Goal: Transaction & Acquisition: Purchase product/service

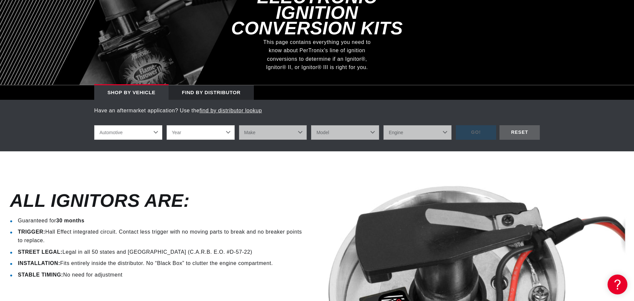
click at [227, 125] on select "Year 2022 2021 2020 2019 2018 2017 2016 2015 2014 2013 2012 2011 2010 2009 2008…" at bounding box center [201, 132] width 68 height 15
select select "1968"
click at [167, 125] on select "Year 2022 2021 2020 2019 2018 2017 2016 2015 2014 2013 2012 2011 2010 2009 2008…" at bounding box center [201, 132] width 68 height 15
select select "1968"
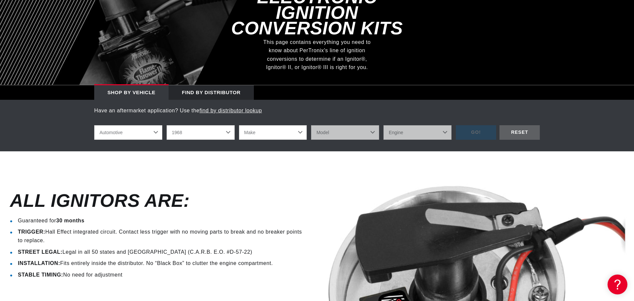
click at [301, 125] on select "Make Alfa Romeo American Motors Aston Martin Austin Austin Healey Avanti Bentle…" at bounding box center [273, 132] width 68 height 15
select select "Chevrolet"
click at [239, 125] on select "Make Alfa Romeo American Motors Aston Martin Austin Austin Healey Avanti Bentle…" at bounding box center [273, 132] width 68 height 15
select select "Chevrolet"
click at [369, 125] on select "Model Bel Air Biscayne C10 Pickup C10 Suburban C20 Pickup C20 Suburban C30 Pick…" at bounding box center [345, 132] width 68 height 15
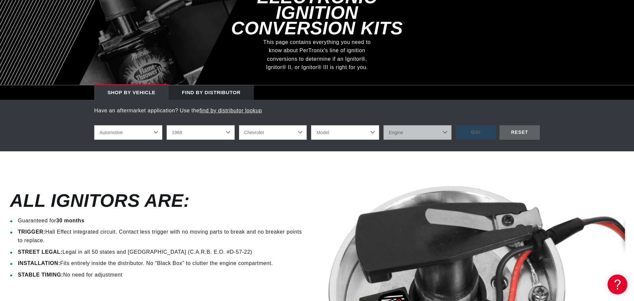
scroll to position [0, 0]
select select "C10-Pickup"
click at [311, 125] on select "Model Bel Air Biscayne C10 Pickup C10 Suburban C20 Pickup C20 Suburban C30 Pick…" at bounding box center [345, 132] width 68 height 15
select select "C10-Pickup"
click at [443, 125] on select "Engine 4.6L 6.6L 7.4L 230cid / 3.8L 250cid / 4.1L 292cid / 4.8L 305cid / 5.0L 3…" at bounding box center [417, 132] width 68 height 15
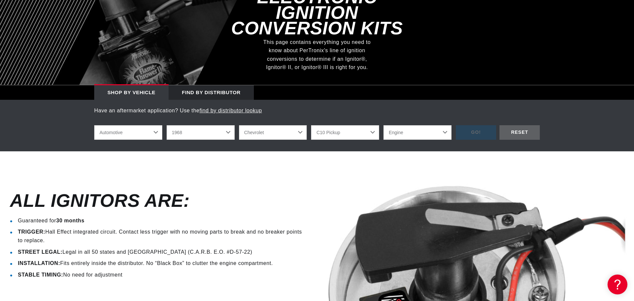
select select "250cid-4.1L"
click at [383, 125] on select "Engine 4.6L 6.6L 7.4L 230cid / 3.8L 250cid / 4.1L 292cid / 4.8L 305cid / 5.0L 3…" at bounding box center [417, 132] width 68 height 15
select select "250cid-4.1L"
click at [478, 125] on div "GO!" at bounding box center [476, 132] width 40 height 15
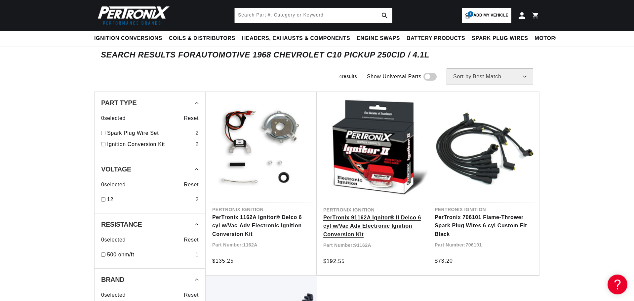
scroll to position [0, 259]
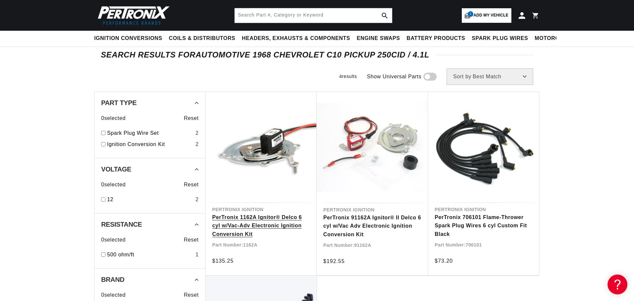
click at [250, 213] on link "PerTronix 1162A Ignitor® Delco 6 cyl w/Vac-Adv Electronic Ignition Conversion K…" at bounding box center [261, 225] width 98 height 25
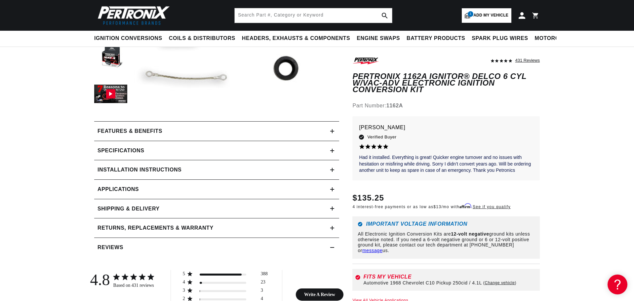
scroll to position [198, 0]
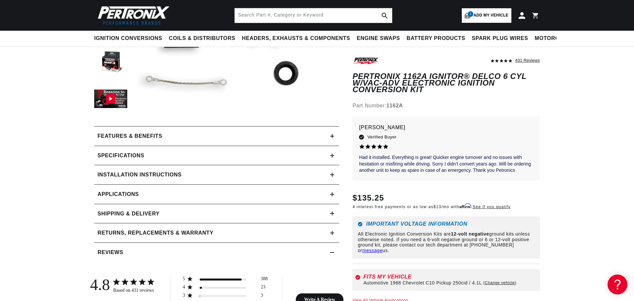
click at [330, 175] on icon at bounding box center [332, 175] width 4 height 4
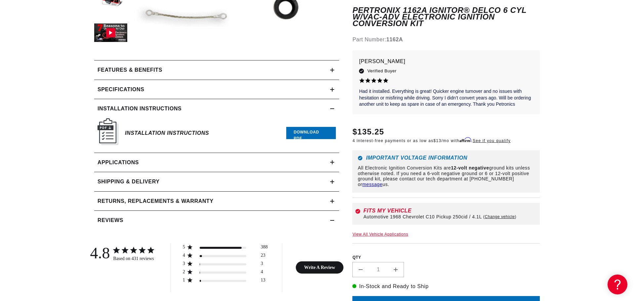
scroll to position [0, 259]
click at [331, 69] on icon at bounding box center [332, 70] width 4 height 4
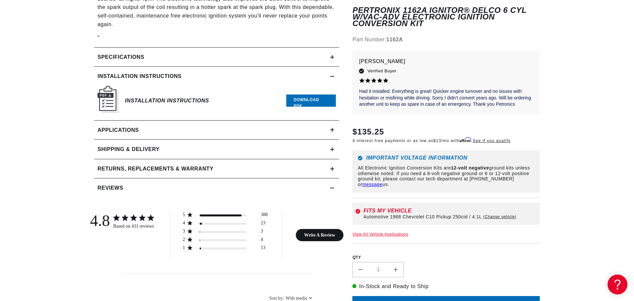
click at [331, 56] on icon at bounding box center [332, 57] width 4 height 4
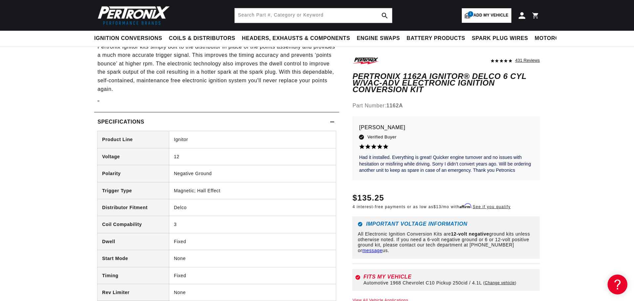
scroll to position [463, 0]
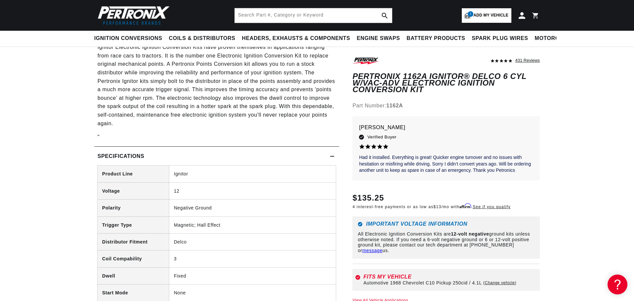
click at [330, 155] on div "Specifications" at bounding box center [212, 156] width 236 height 9
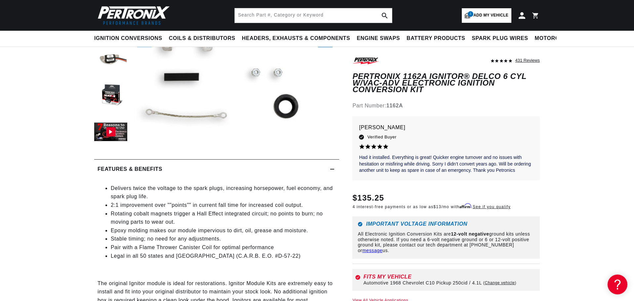
scroll to position [0, 259]
click at [331, 169] on icon at bounding box center [332, 169] width 4 height 4
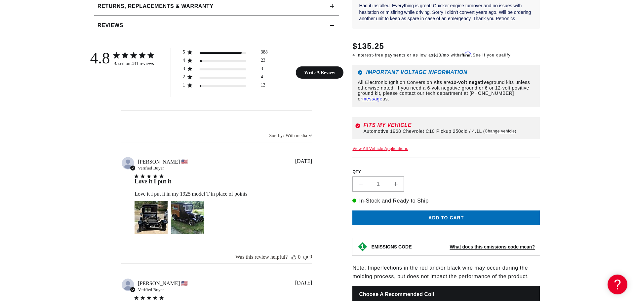
scroll to position [0, 0]
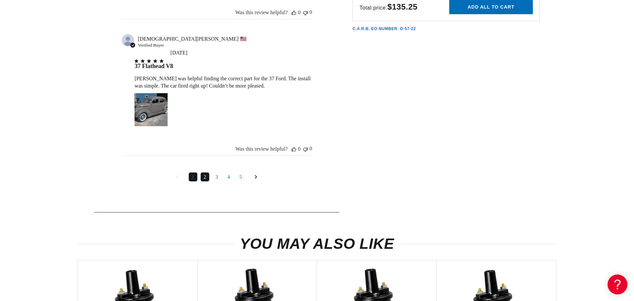
click at [202, 173] on link "2" at bounding box center [205, 177] width 9 height 9
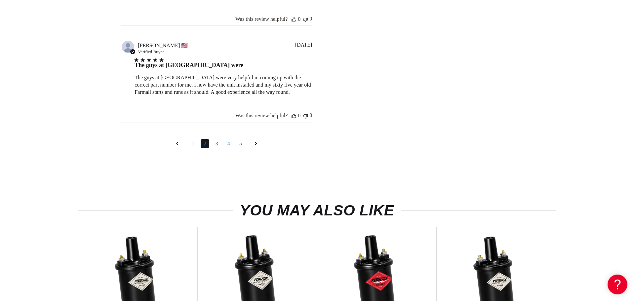
scroll to position [0, 259]
click at [215, 144] on link "3" at bounding box center [217, 143] width 9 height 9
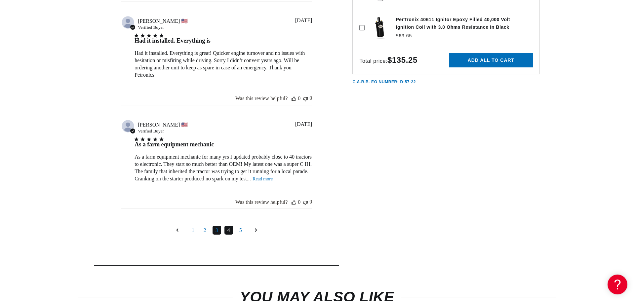
click at [229, 232] on link "4" at bounding box center [228, 230] width 9 height 9
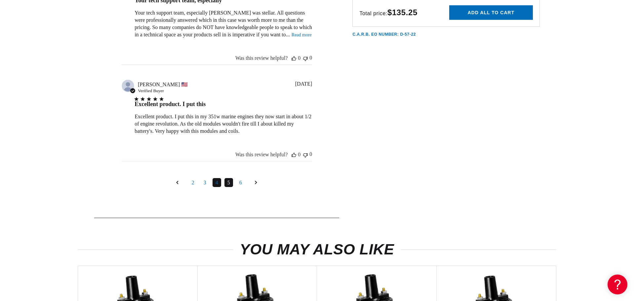
click at [229, 183] on link "5" at bounding box center [228, 182] width 9 height 9
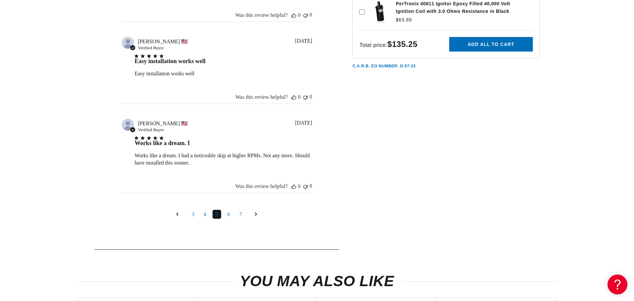
scroll to position [868, 0]
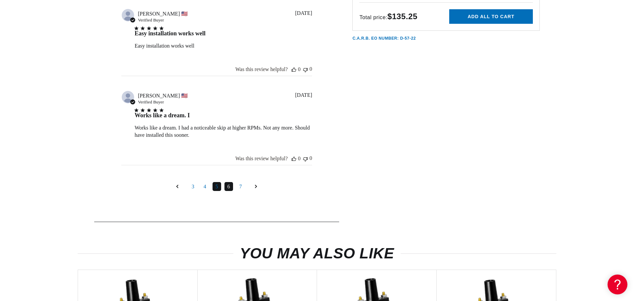
click at [228, 188] on link "6" at bounding box center [228, 186] width 9 height 9
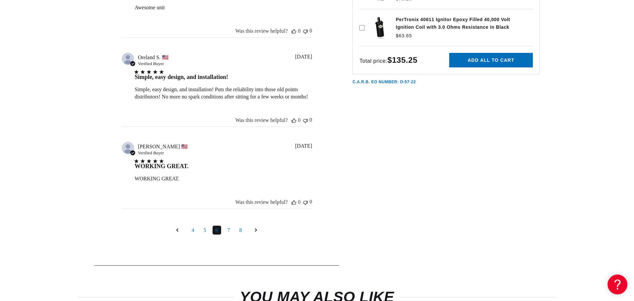
scroll to position [835, 0]
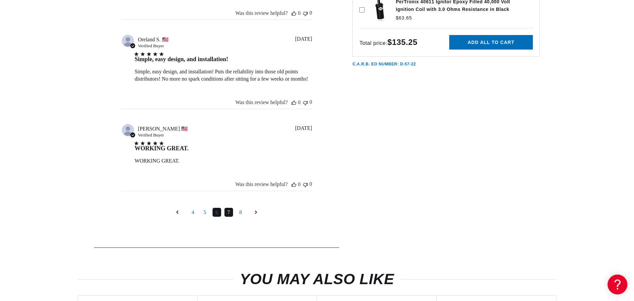
click at [229, 213] on link "7" at bounding box center [228, 212] width 9 height 9
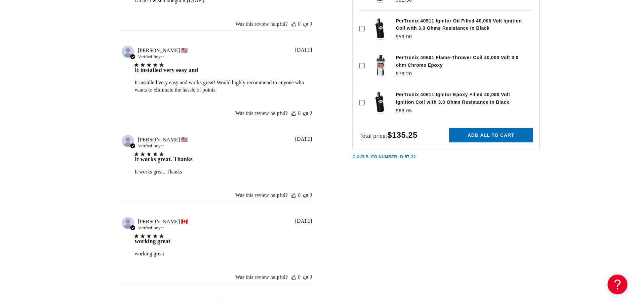
scroll to position [868, 0]
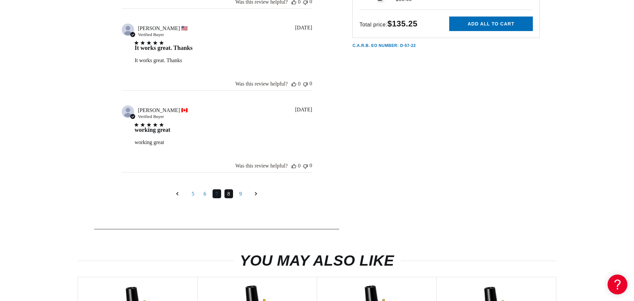
click at [228, 195] on link "8" at bounding box center [228, 193] width 9 height 9
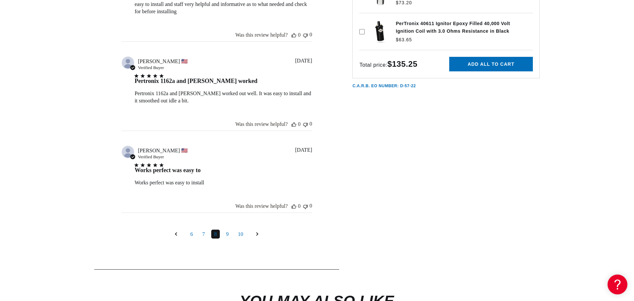
scroll to position [0, 259]
click at [228, 235] on link "9" at bounding box center [227, 234] width 9 height 9
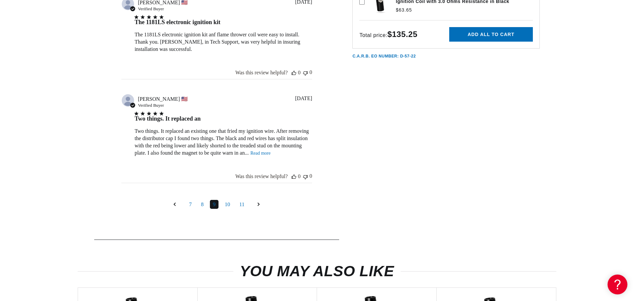
scroll to position [0, 0]
click at [255, 151] on link "Read more" at bounding box center [260, 153] width 20 height 5
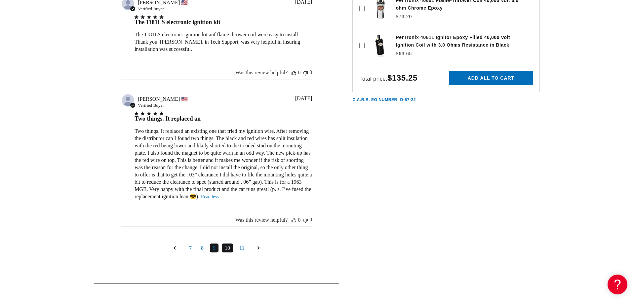
click at [226, 247] on link "10" at bounding box center [227, 248] width 11 height 9
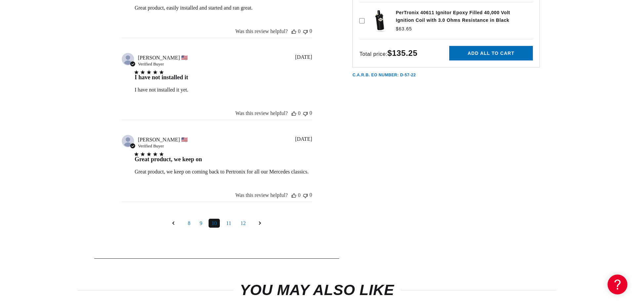
scroll to position [868, 0]
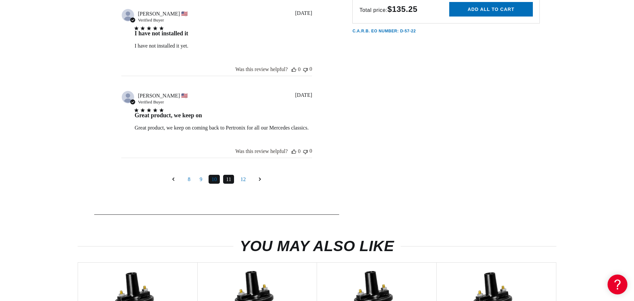
click at [227, 180] on link "11" at bounding box center [228, 179] width 11 height 9
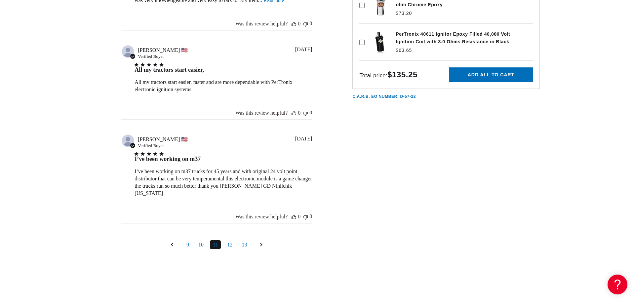
scroll to position [0, 259]
click at [230, 240] on link "12" at bounding box center [229, 244] width 11 height 9
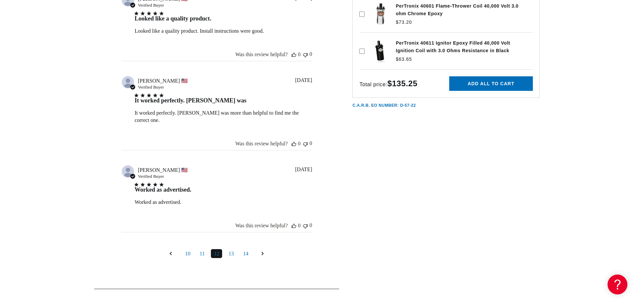
scroll to position [802, 0]
click at [230, 249] on link "13" at bounding box center [230, 253] width 11 height 9
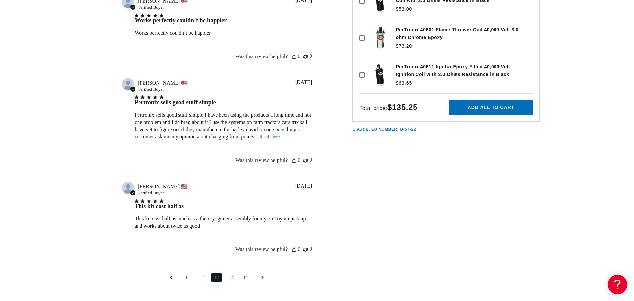
scroll to position [868, 0]
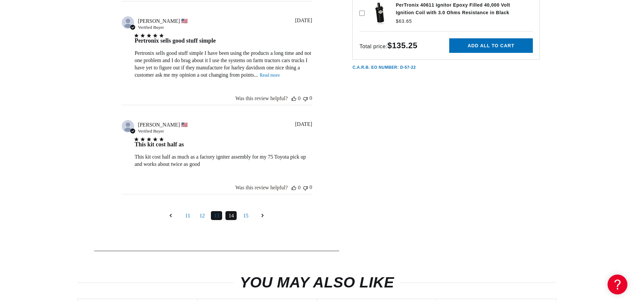
click at [232, 220] on link "14" at bounding box center [230, 215] width 11 height 9
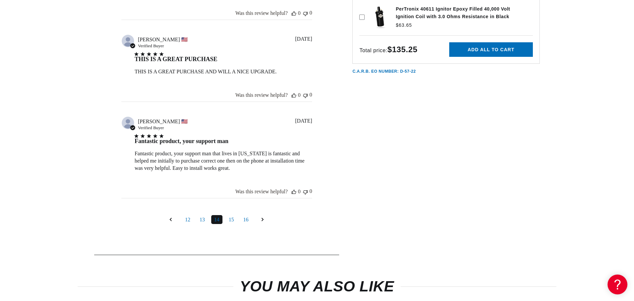
scroll to position [0, 0]
click at [231, 221] on link "15" at bounding box center [231, 219] width 11 height 9
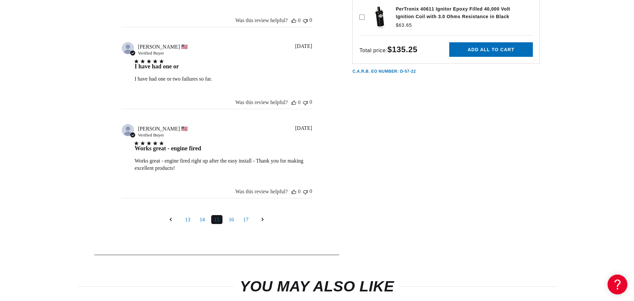
scroll to position [0, 259]
click at [231, 215] on link "16" at bounding box center [231, 219] width 11 height 9
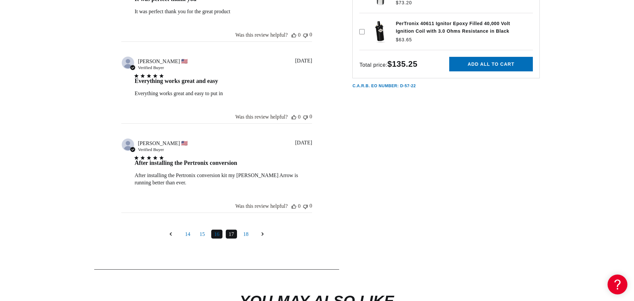
click at [229, 238] on link "17" at bounding box center [231, 234] width 11 height 9
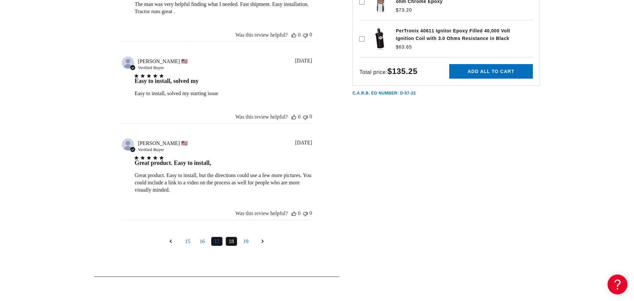
click at [231, 243] on link "18" at bounding box center [231, 241] width 11 height 9
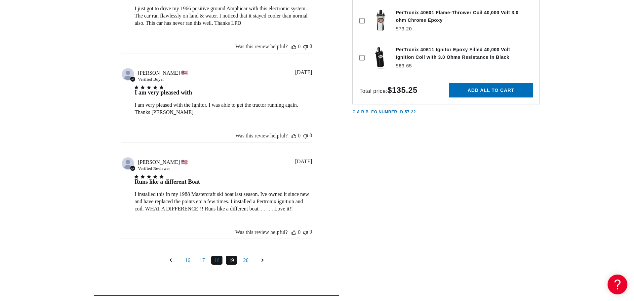
click at [232, 259] on link "19" at bounding box center [231, 260] width 11 height 9
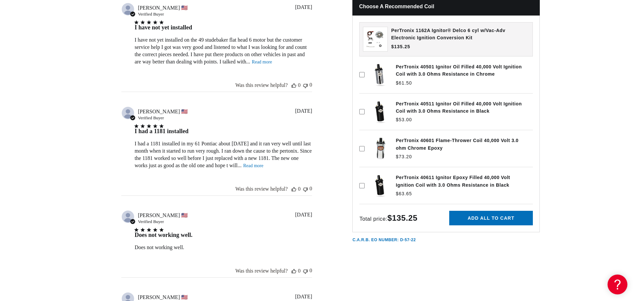
scroll to position [0, 0]
click at [251, 166] on link "Read more" at bounding box center [253, 165] width 20 height 5
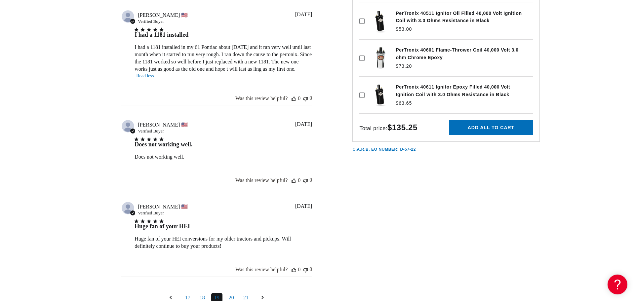
scroll to position [835, 0]
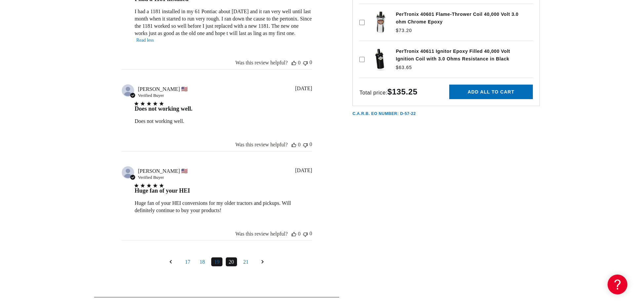
click at [230, 264] on link "20" at bounding box center [231, 262] width 11 height 9
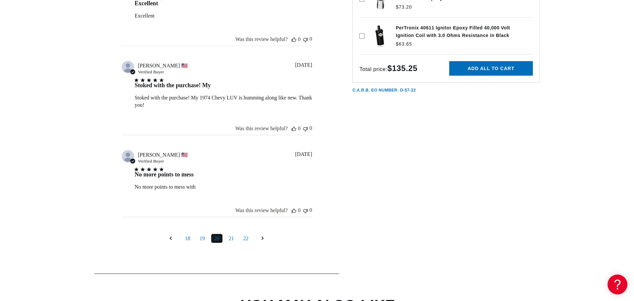
scroll to position [802, 0]
click at [231, 242] on link "21" at bounding box center [231, 238] width 11 height 9
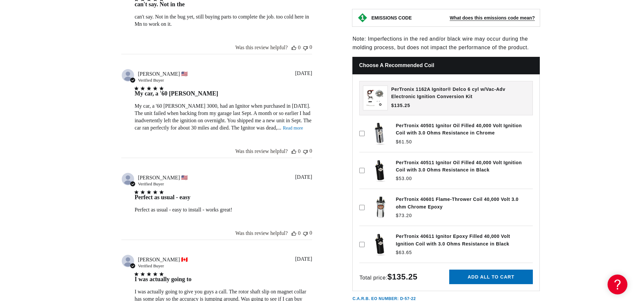
scroll to position [0, 0]
click at [283, 129] on link "Read more" at bounding box center [293, 128] width 20 height 5
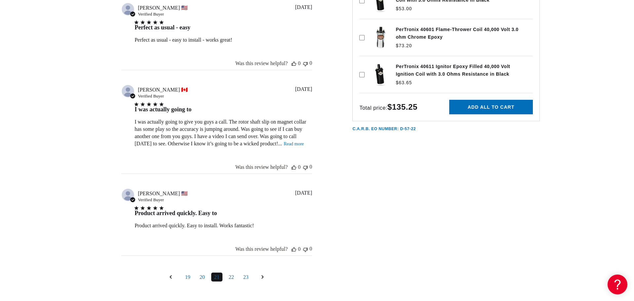
scroll to position [0, 259]
click at [228, 276] on link "22" at bounding box center [231, 277] width 11 height 9
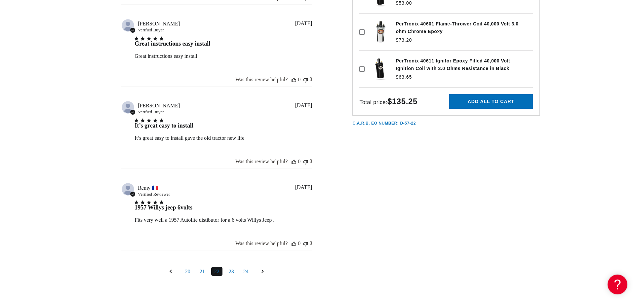
scroll to position [802, 0]
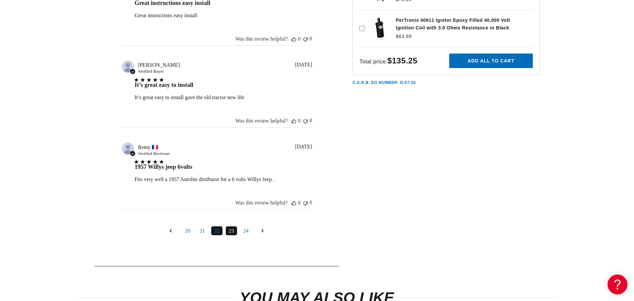
click at [230, 233] on link "23" at bounding box center [231, 230] width 11 height 9
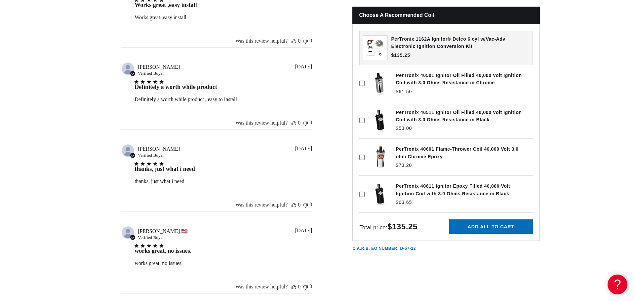
scroll to position [769, 0]
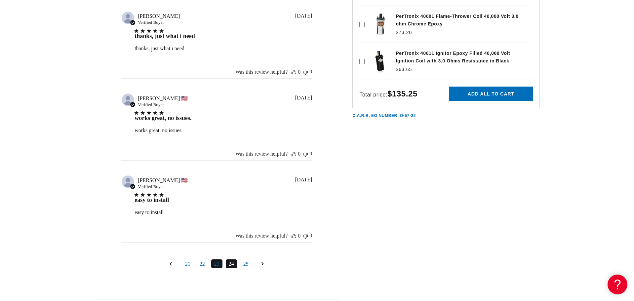
click at [230, 265] on link "24" at bounding box center [231, 264] width 11 height 9
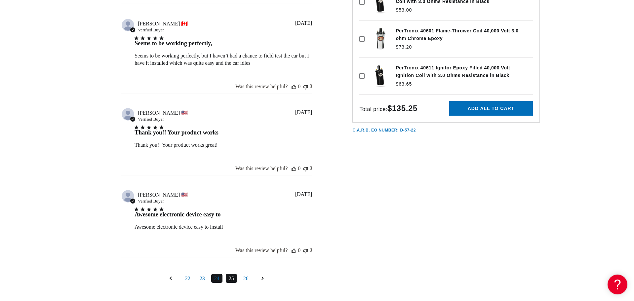
click at [229, 277] on link "25" at bounding box center [231, 278] width 11 height 9
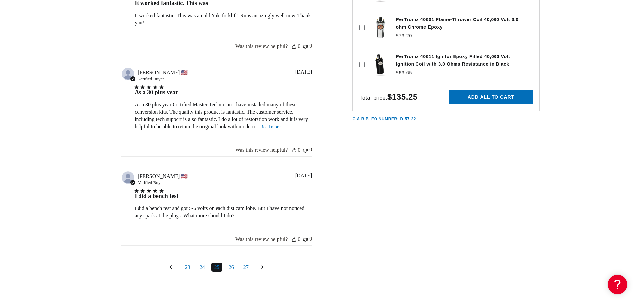
scroll to position [0, 259]
click at [228, 268] on link "26" at bounding box center [231, 267] width 11 height 9
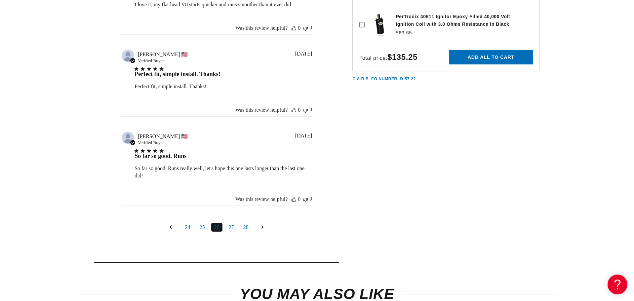
scroll to position [835, 0]
click at [231, 227] on link "27" at bounding box center [231, 226] width 11 height 9
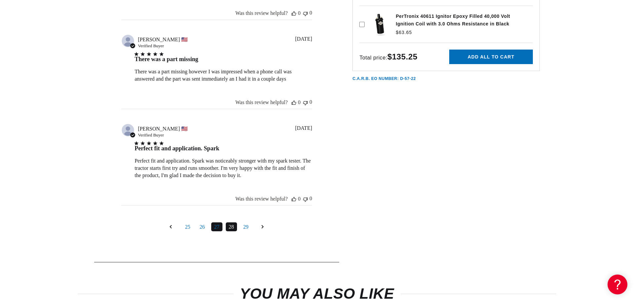
scroll to position [0, 259]
click at [231, 230] on link "28" at bounding box center [231, 226] width 11 height 9
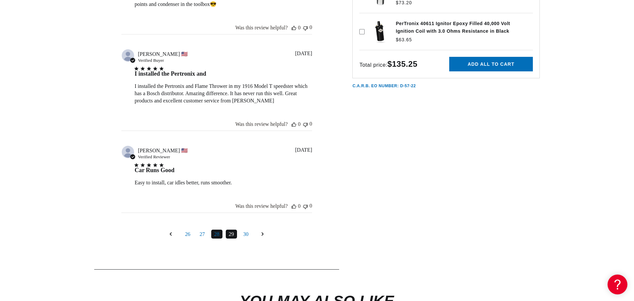
click at [229, 235] on link "29" at bounding box center [231, 234] width 11 height 9
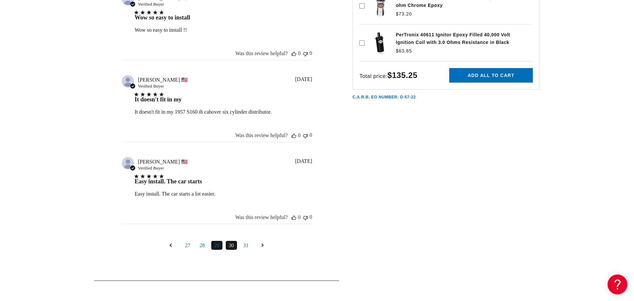
click at [232, 244] on link "30" at bounding box center [231, 245] width 11 height 9
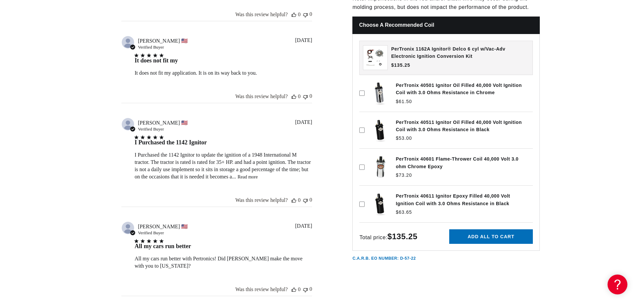
click at [246, 179] on link "Read more" at bounding box center [248, 177] width 20 height 5
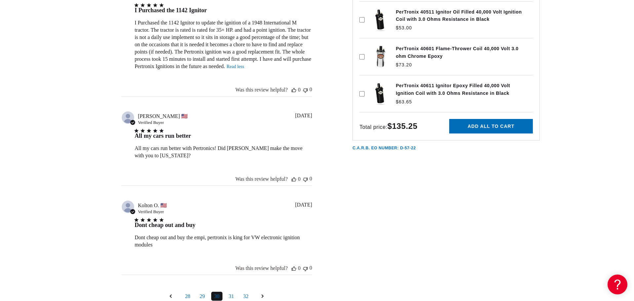
scroll to position [835, 0]
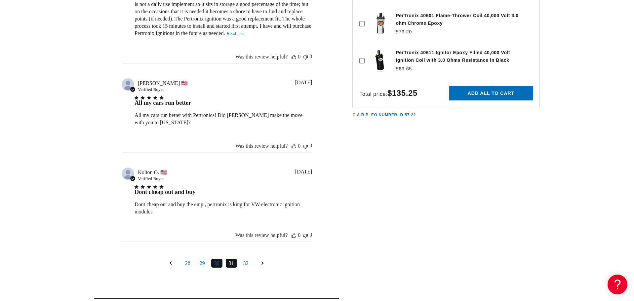
click at [232, 265] on link "31" at bounding box center [231, 263] width 11 height 9
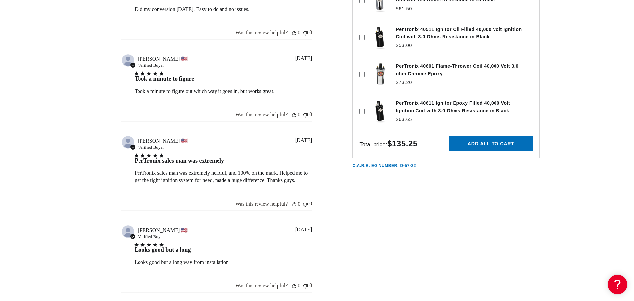
scroll to position [769, 0]
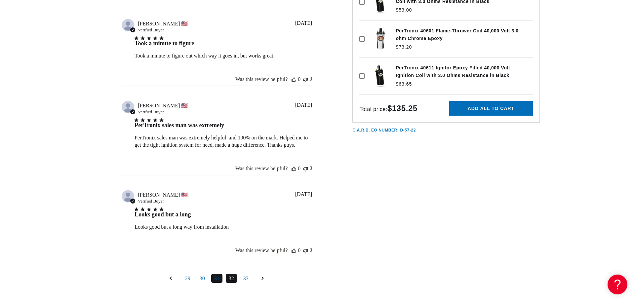
click at [234, 274] on link "32" at bounding box center [231, 278] width 11 height 9
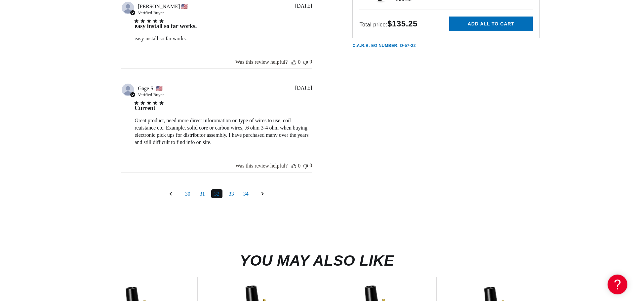
scroll to position [0, 0]
